Goal: Task Accomplishment & Management: Complete application form

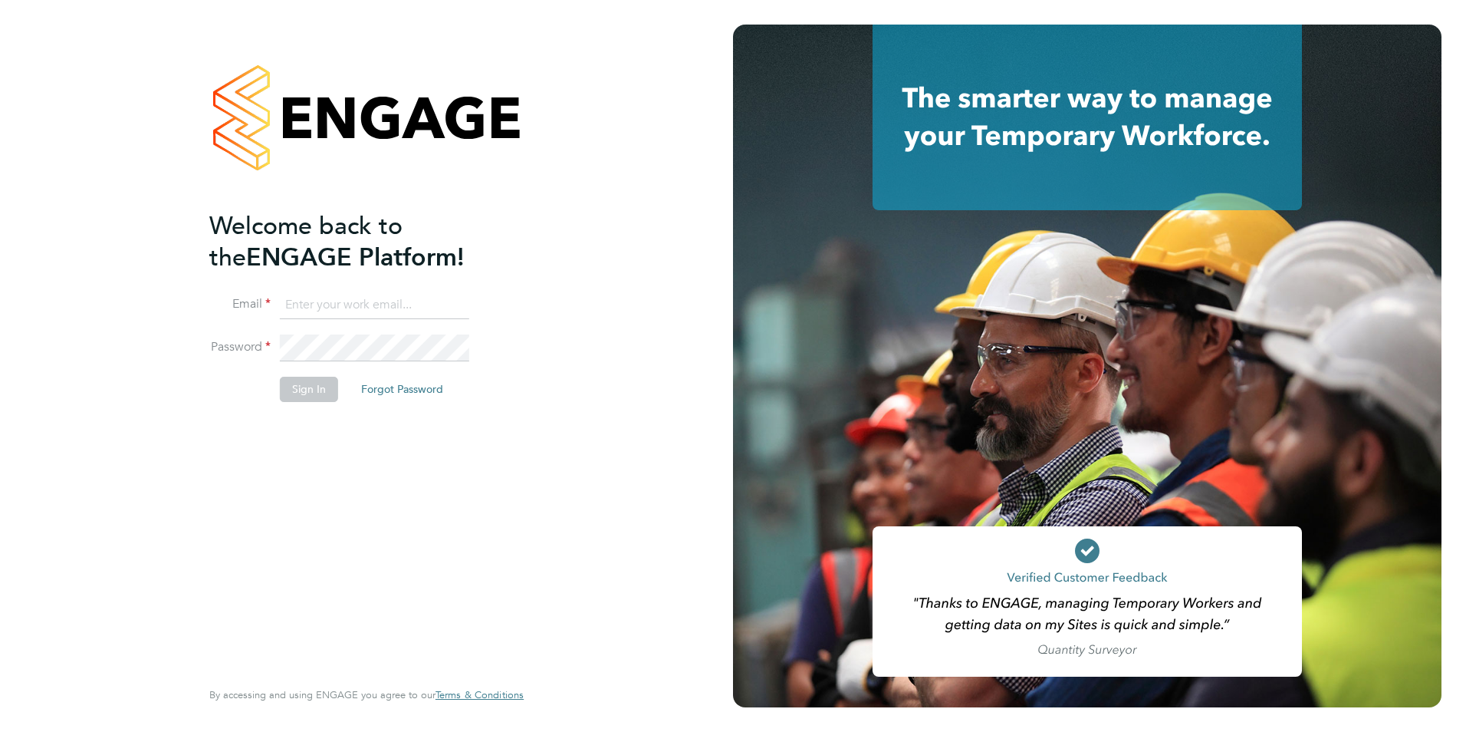
type input "[EMAIL_ADDRESS][DOMAIN_NAME]"
click at [315, 388] on button "Sign In" at bounding box center [309, 389] width 58 height 25
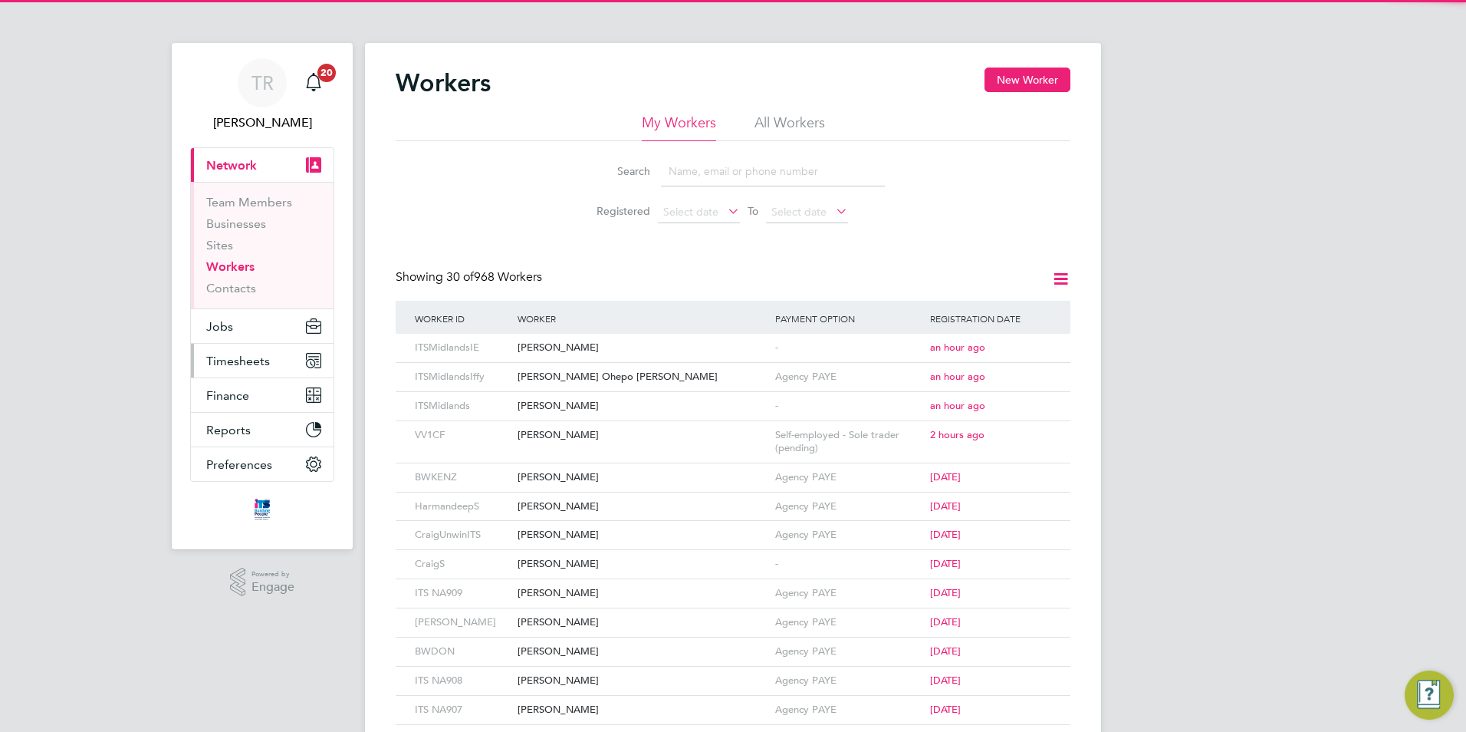
click at [261, 360] on span "Timesheets" at bounding box center [238, 361] width 64 height 15
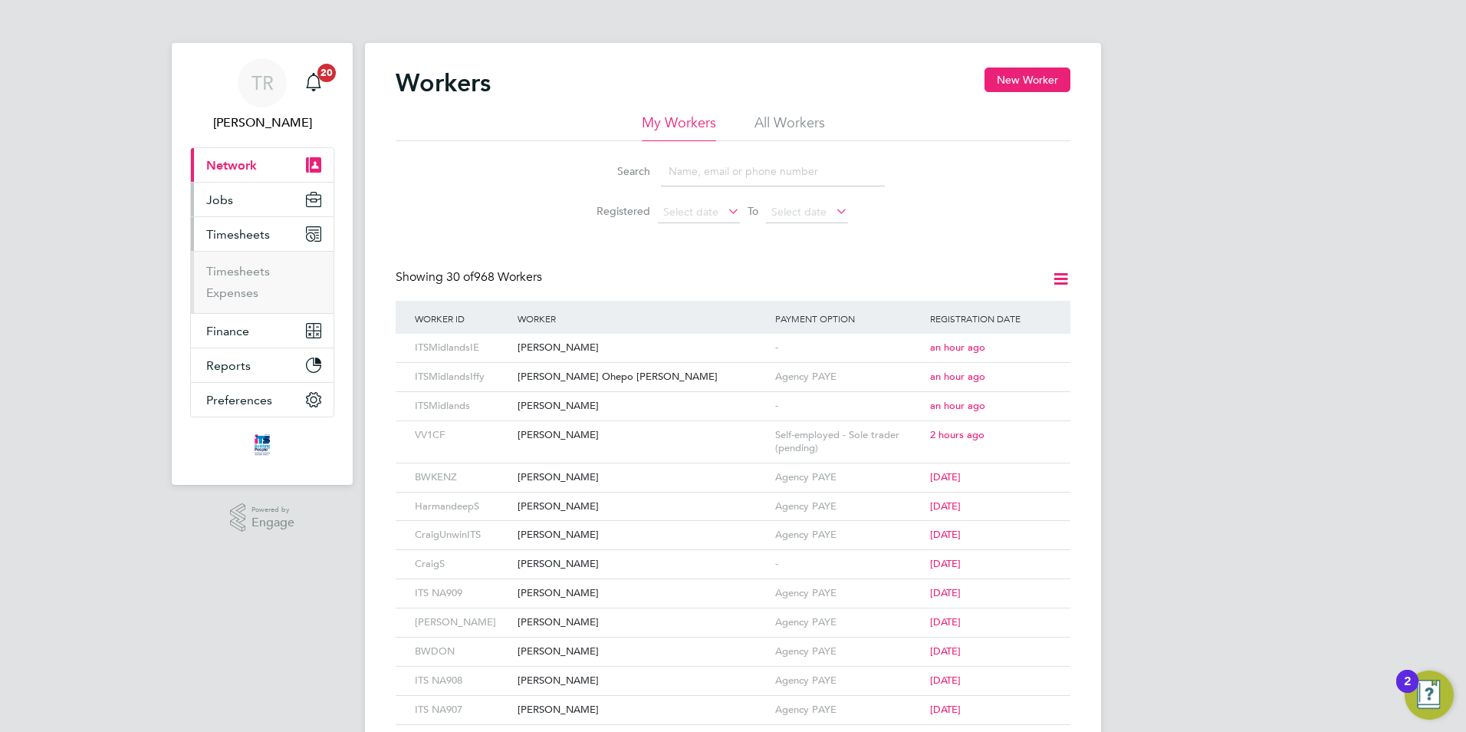
click at [219, 197] on span "Jobs" at bounding box center [219, 200] width 27 height 15
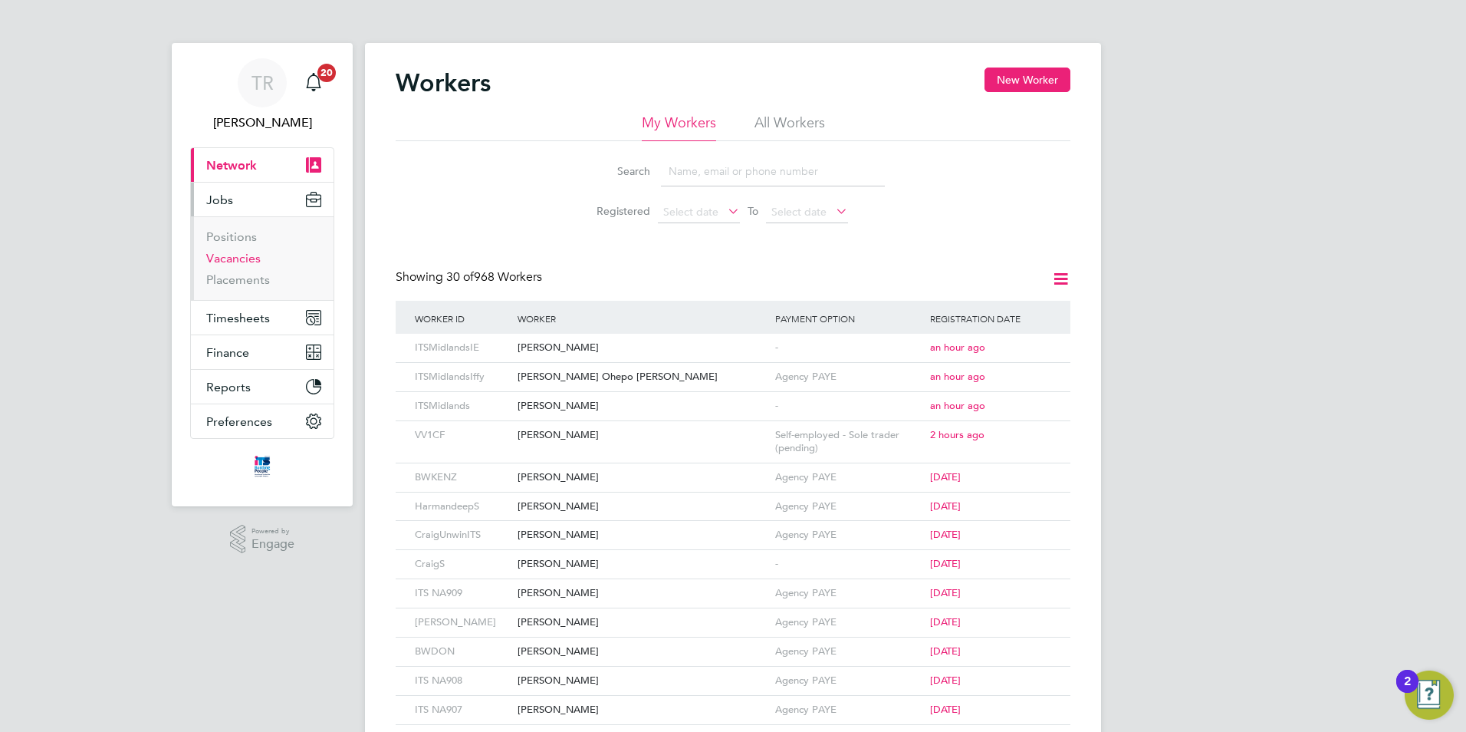
drag, startPoint x: 242, startPoint y: 260, endPoint x: 312, endPoint y: 268, distance: 70.2
click at [242, 260] on link "Vacancies" at bounding box center [233, 258] width 54 height 15
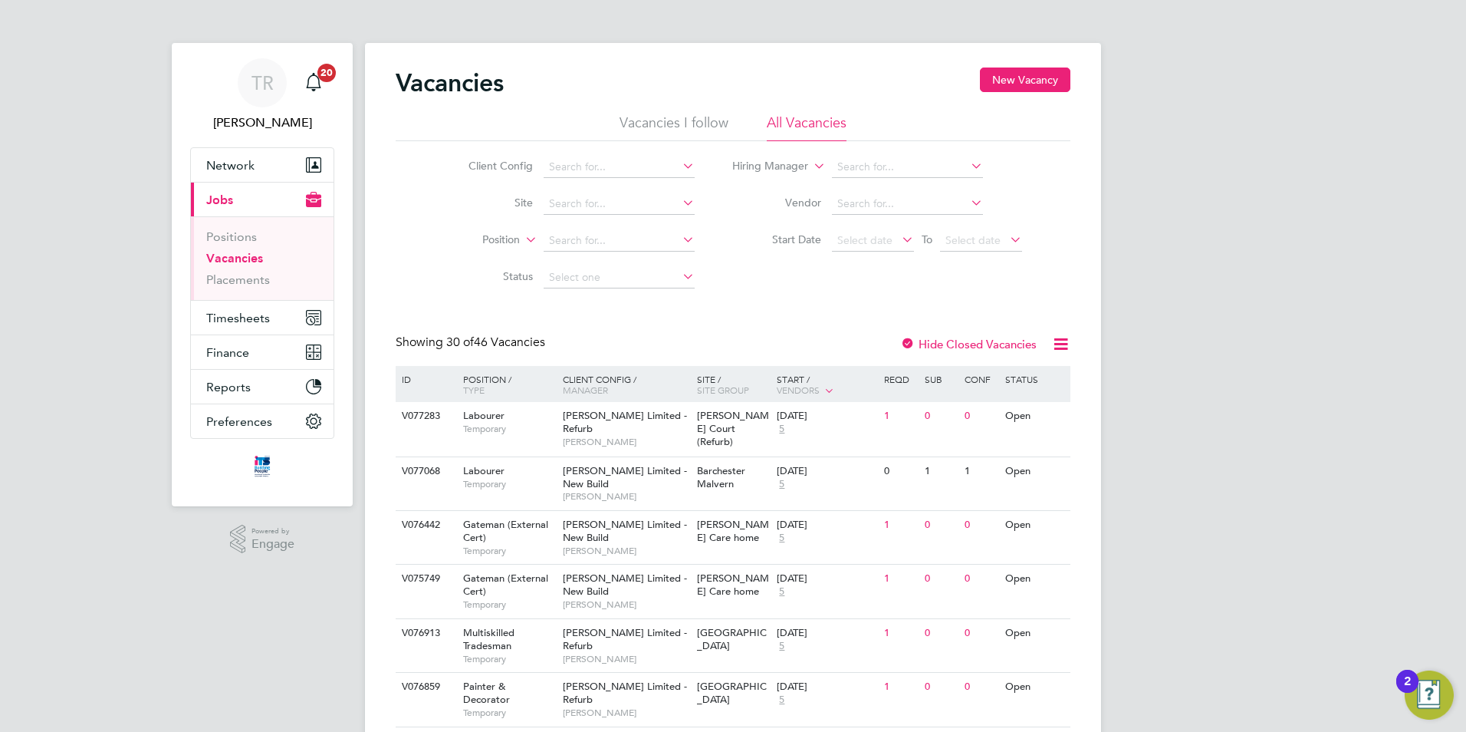
click at [579, 217] on li "Site" at bounding box center [570, 204] width 288 height 37
type input "u"
click at [591, 233] on li "Isle port Grove" at bounding box center [618, 225] width 153 height 21
type input "Isleport Grove"
